Goal: Information Seeking & Learning: Understand process/instructions

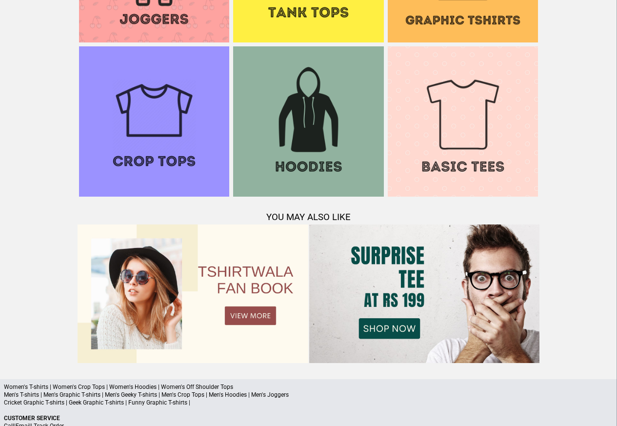
scroll to position [941, 0]
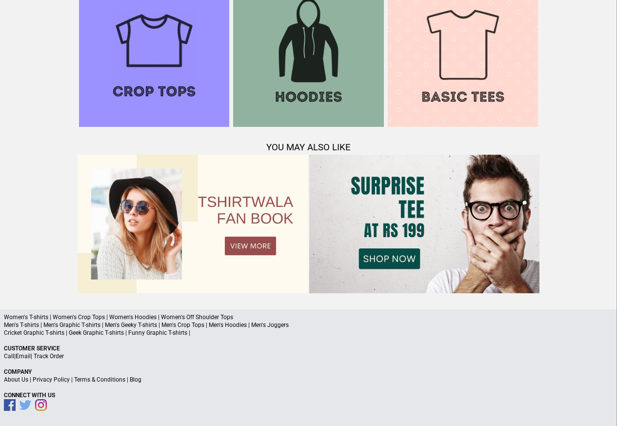
click at [99, 380] on link "Terms & Conditions" at bounding box center [99, 379] width 51 height 7
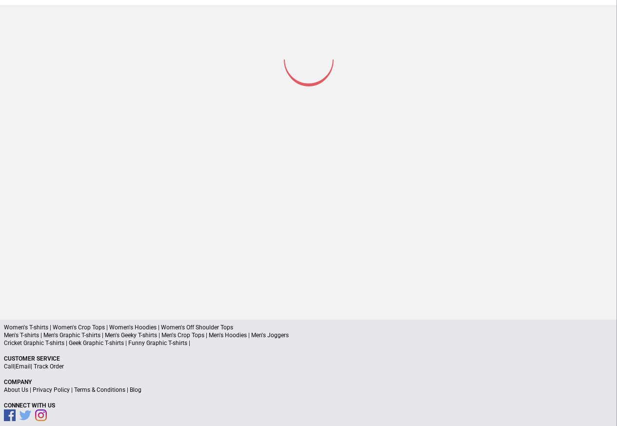
scroll to position [128, 0]
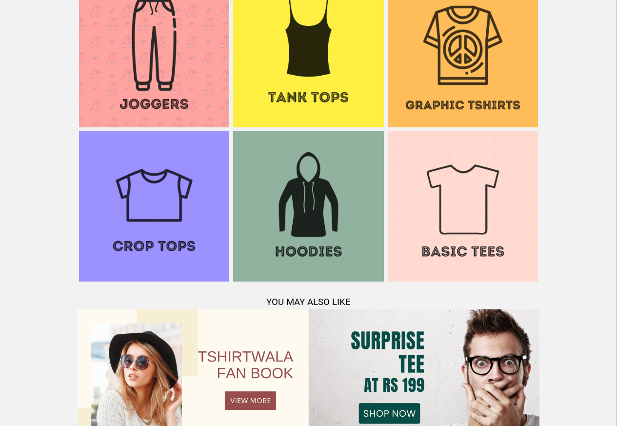
scroll to position [941, 0]
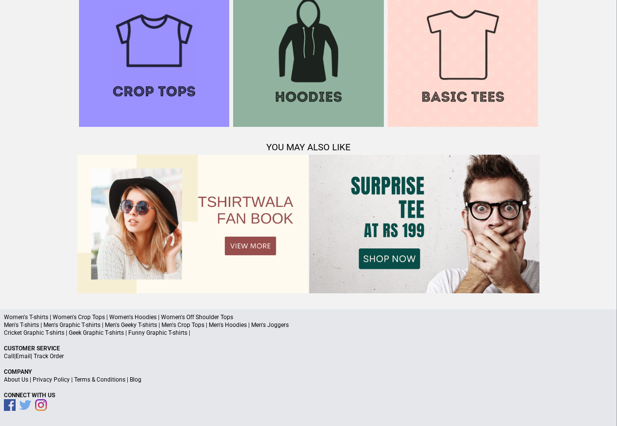
click at [131, 380] on a"] "Blog" at bounding box center [136, 379] width 12 height 7
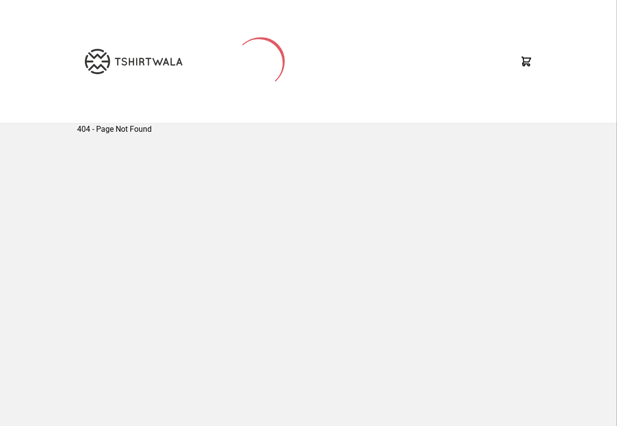
click at [55, 380] on div "404 - Page Not Found" at bounding box center [308, 272] width 617 height 298
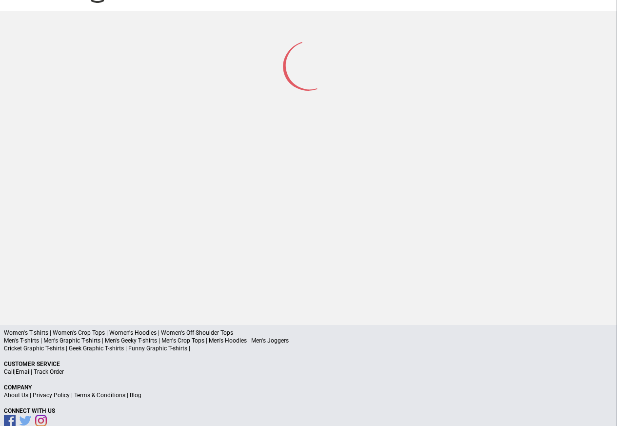
scroll to position [46, 0]
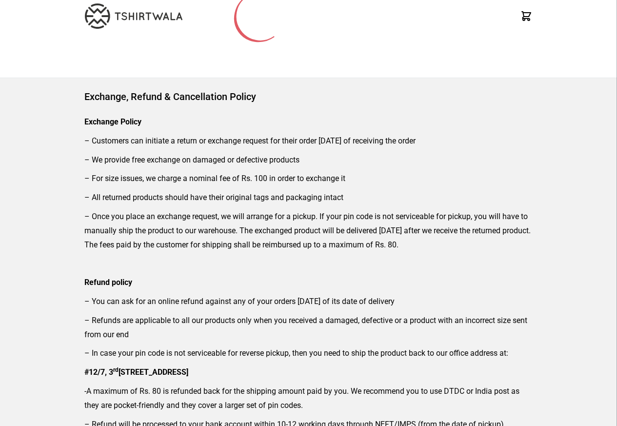
scroll to position [117, 0]
